Goal: Task Accomplishment & Management: Manage account settings

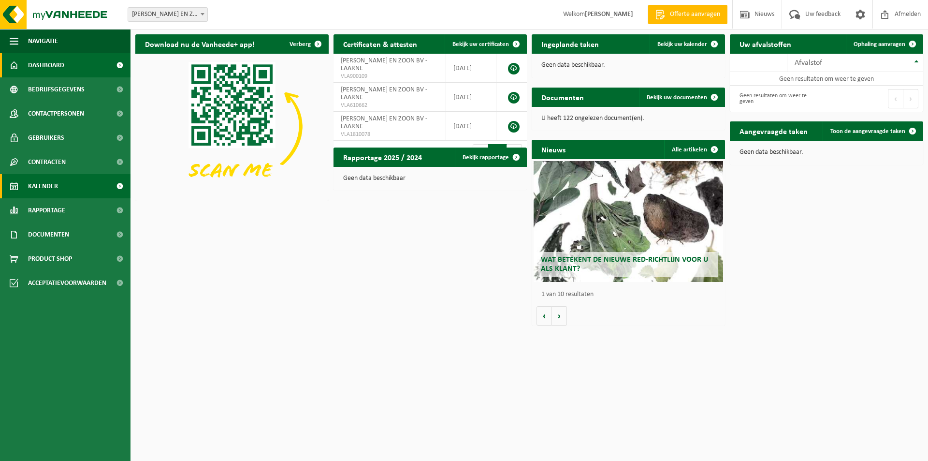
click at [58, 182] on span "Kalender" at bounding box center [43, 186] width 30 height 24
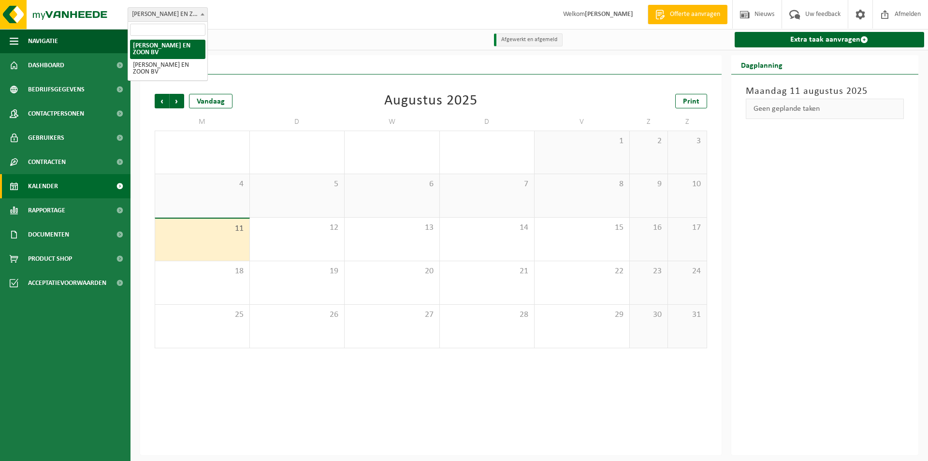
click at [173, 16] on span "[PERSON_NAME] EN ZOON BV" at bounding box center [167, 15] width 79 height 14
select select "112806"
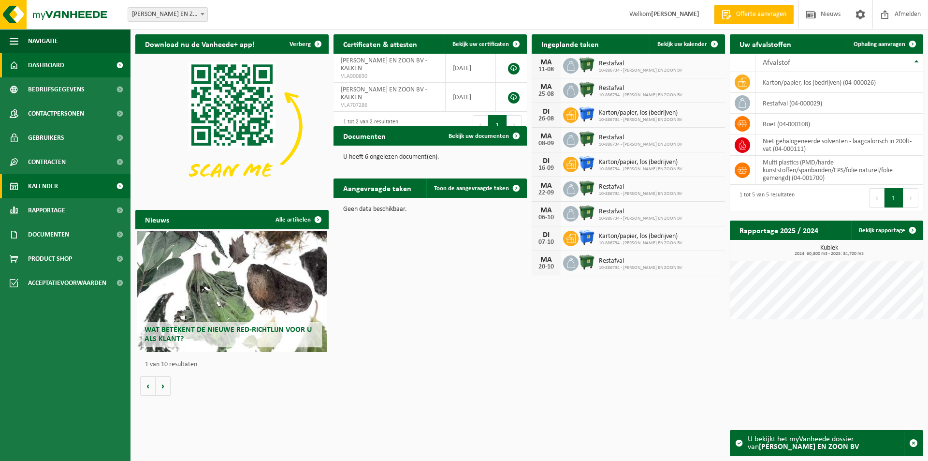
click at [56, 192] on span "Kalender" at bounding box center [43, 186] width 30 height 24
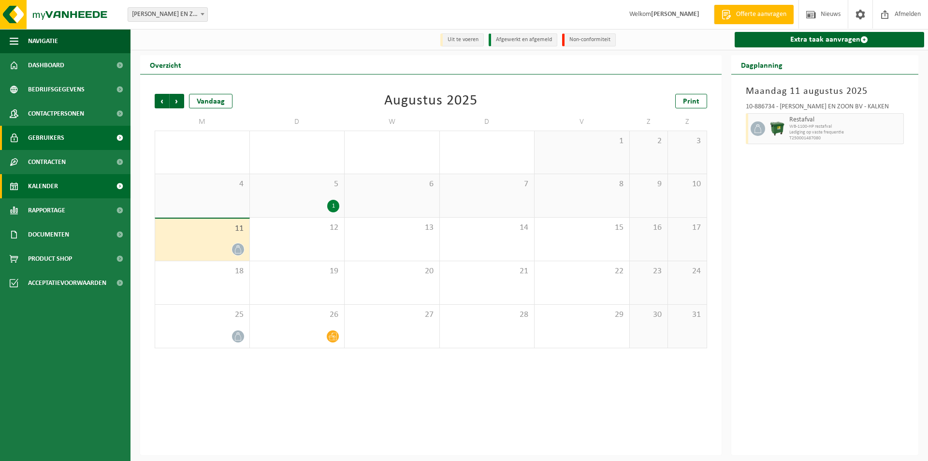
click at [51, 140] on span "Gebruikers" at bounding box center [46, 138] width 36 height 24
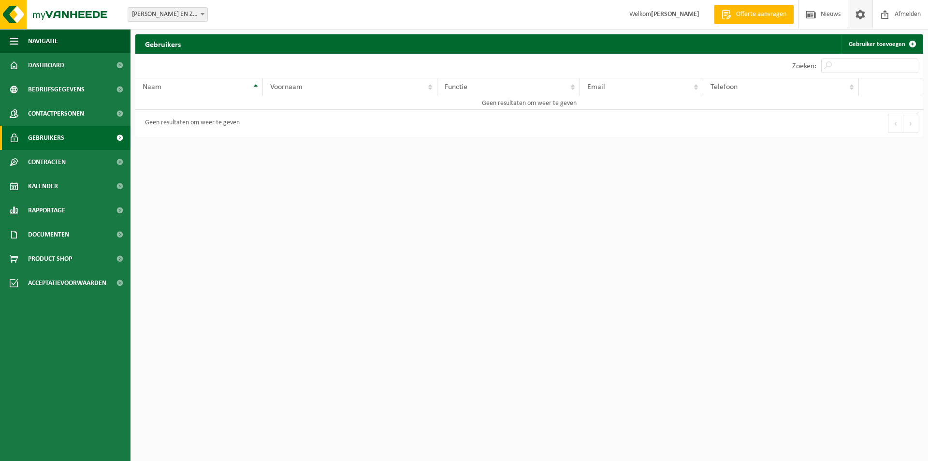
click at [861, 16] on span at bounding box center [861, 14] width 15 height 29
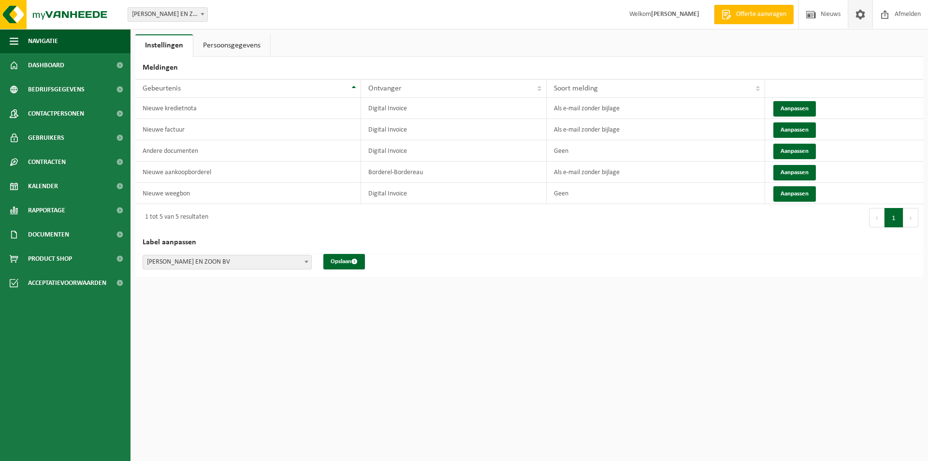
click at [223, 39] on link "Persoonsgegevens" at bounding box center [231, 45] width 77 height 22
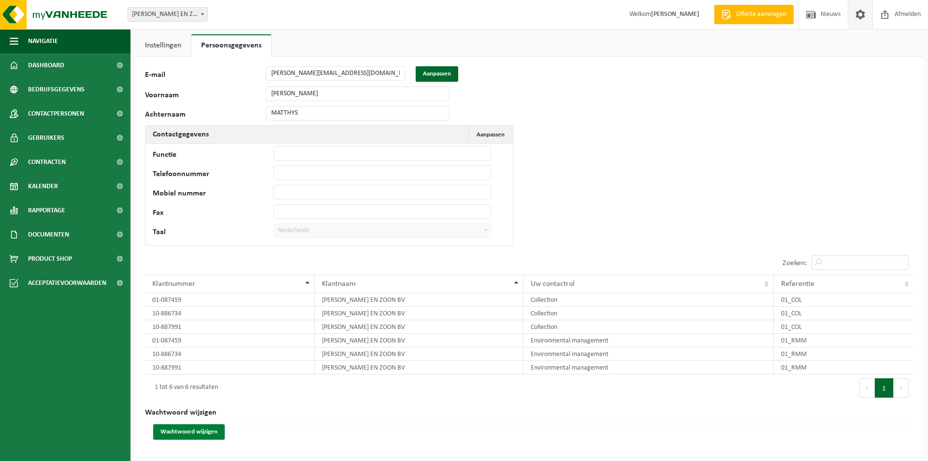
click at [192, 430] on button "Wachtwoord wijzigen" at bounding box center [189, 431] width 72 height 15
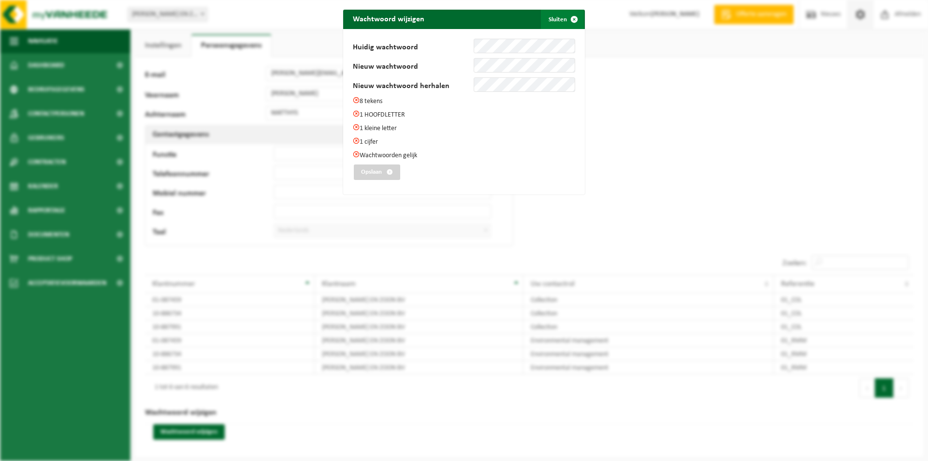
click at [575, 15] on span "submit" at bounding box center [574, 19] width 19 height 19
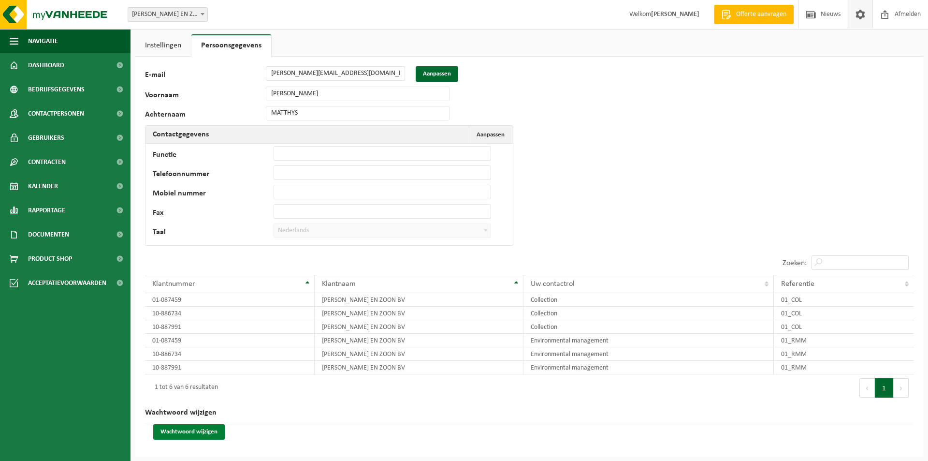
click at [217, 432] on button "Wachtwoord wijzigen" at bounding box center [189, 431] width 72 height 15
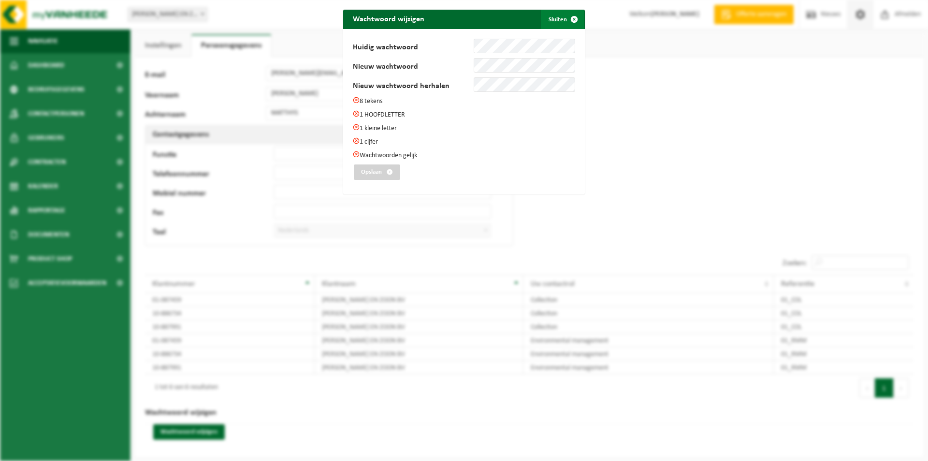
click at [553, 26] on button "Sluiten" at bounding box center [562, 19] width 43 height 19
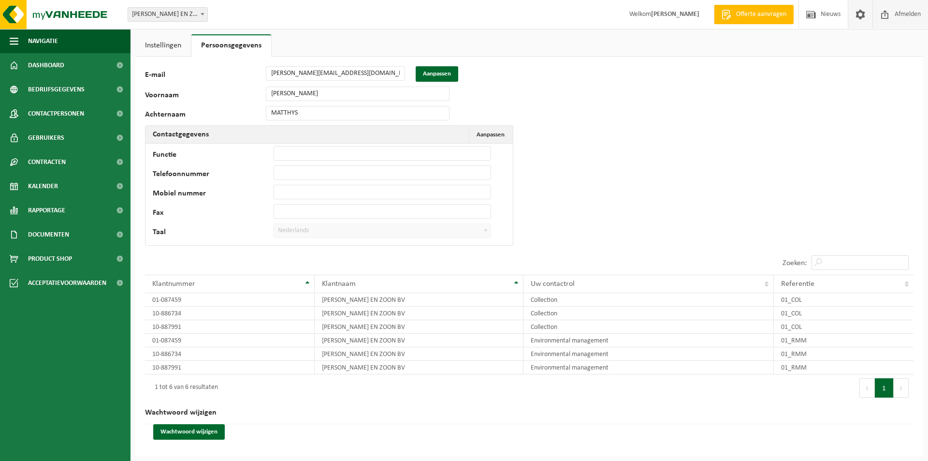
click at [890, 10] on span at bounding box center [885, 14] width 15 height 29
